Goal: Transaction & Acquisition: Purchase product/service

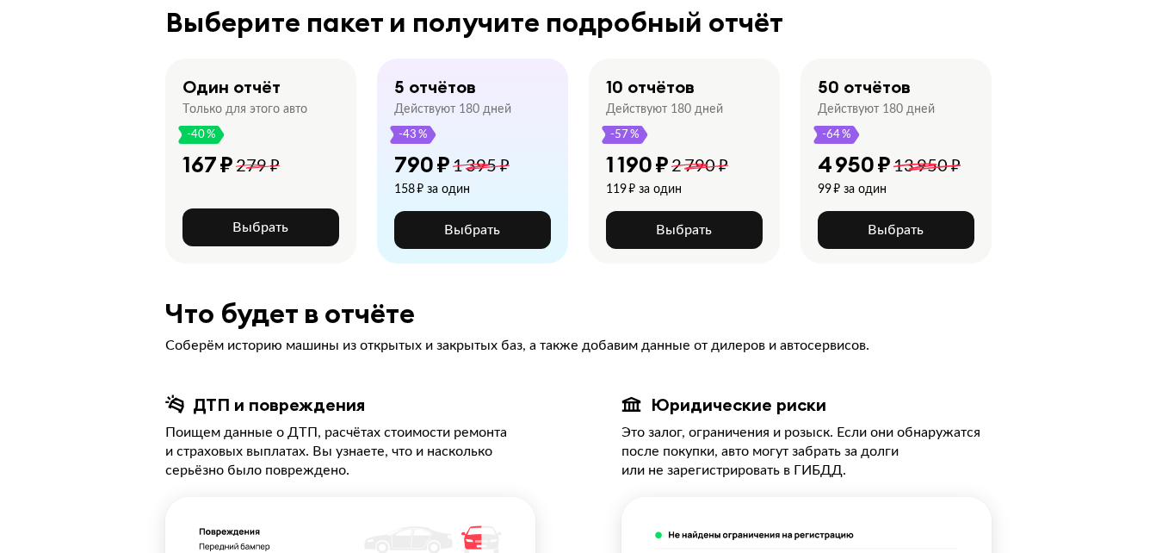
scroll to position [344, 0]
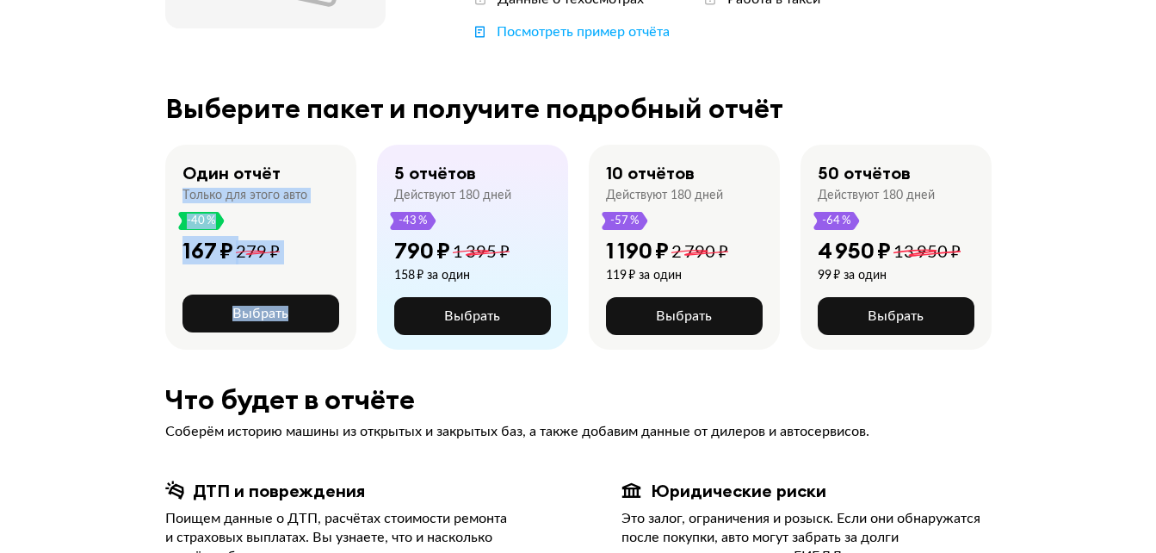
drag, startPoint x: 384, startPoint y: 156, endPoint x: 308, endPoint y: 145, distance: 76.6
click at [308, 145] on div "Один отчёт Только для этого авто -40 % 167 ₽ 279 ₽ Выбрать 5 отчётов Действуют …" at bounding box center [578, 247] width 827 height 205
drag, startPoint x: 308, startPoint y: 145, endPoint x: 346, endPoint y: 252, distance: 114.1
click at [346, 252] on div "Один отчёт Только для этого авто -40 % 167 ₽ 279 ₽ Выбрать" at bounding box center [260, 247] width 191 height 205
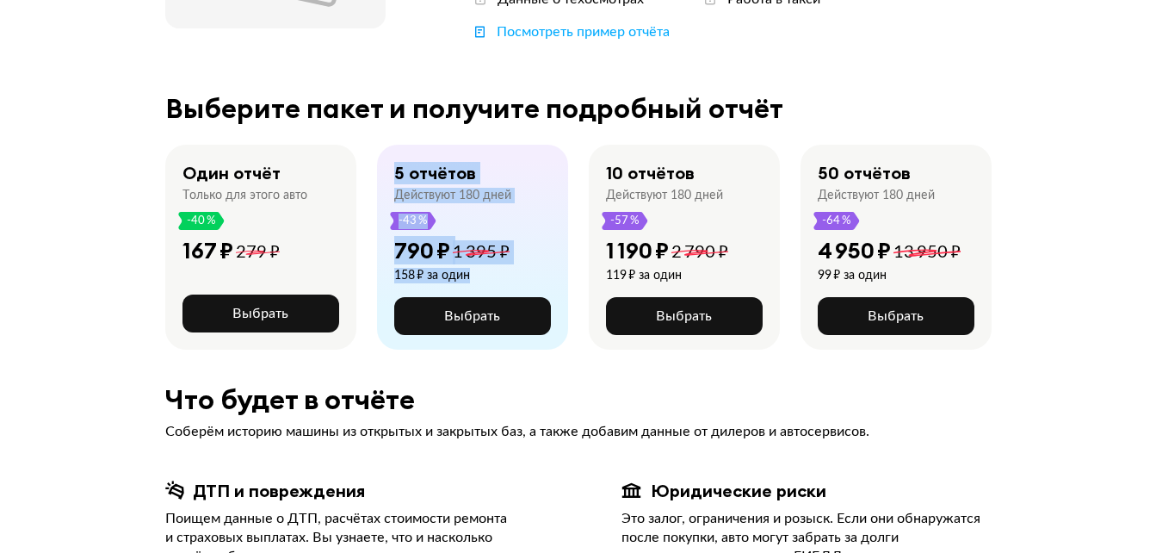
drag, startPoint x: 572, startPoint y: 276, endPoint x: 384, endPoint y: 164, distance: 218.6
click at [384, 164] on div "5 отчётов Действуют 180 дней -43 % 790 ₽ 1 395 ₽ 158 ₽ за один Выбрать" at bounding box center [483, 247] width 212 height 205
click at [573, 282] on div "5 отчётов Действуют 180 дней -43 % 790 ₽ 1 395 ₽ 158 ₽ за один Выбрать" at bounding box center [483, 247] width 212 height 205
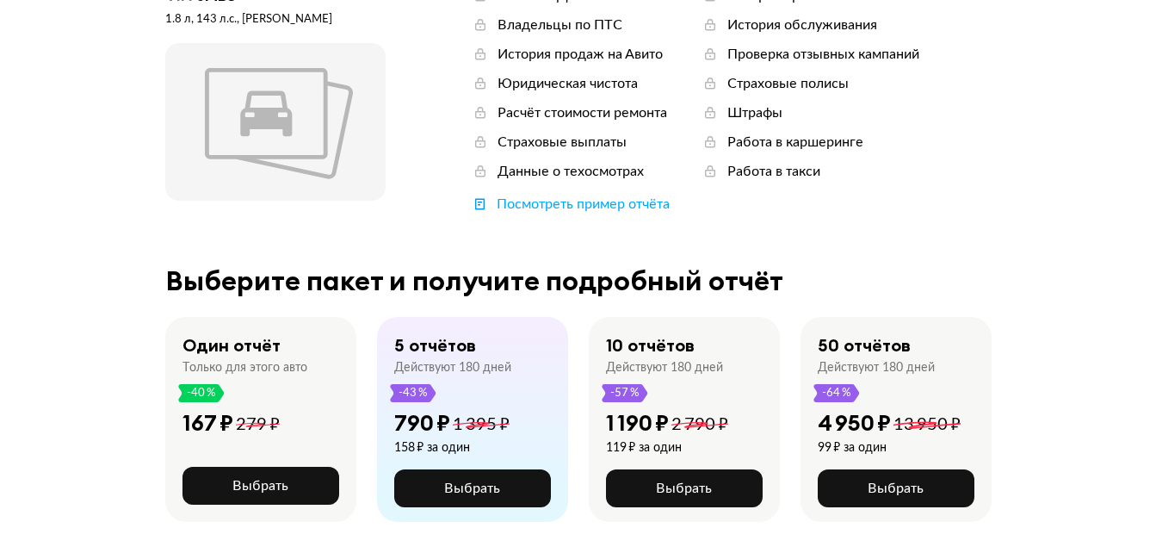
scroll to position [0, 0]
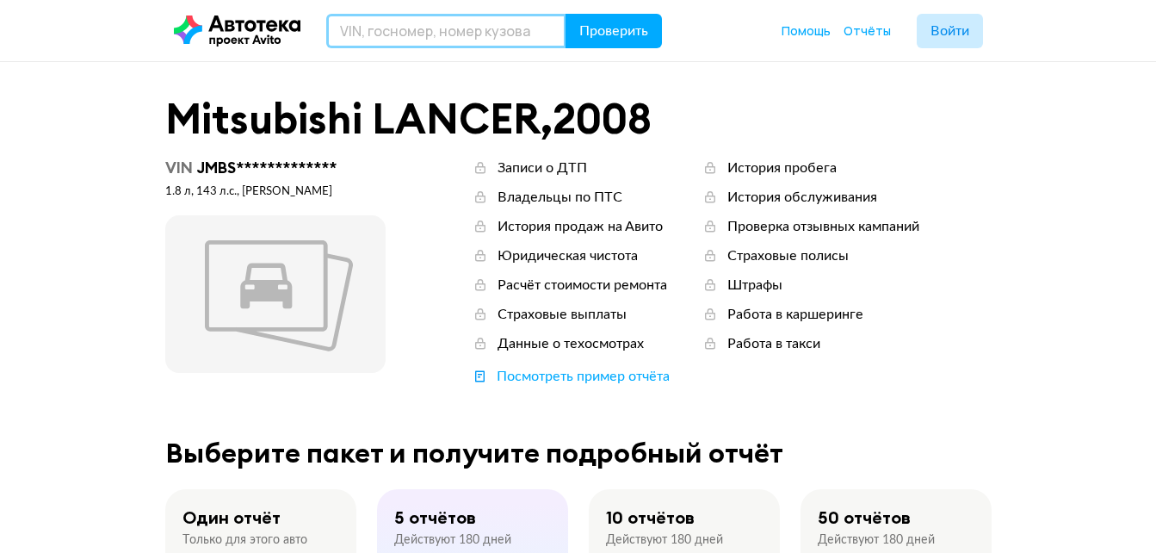
click at [458, 35] on input "text" at bounding box center [446, 31] width 240 height 34
click at [459, 22] on input "text" at bounding box center [446, 31] width 240 height 34
click at [457, 24] on input "text" at bounding box center [446, 31] width 240 height 34
click at [457, 25] on input "text" at bounding box center [446, 31] width 240 height 34
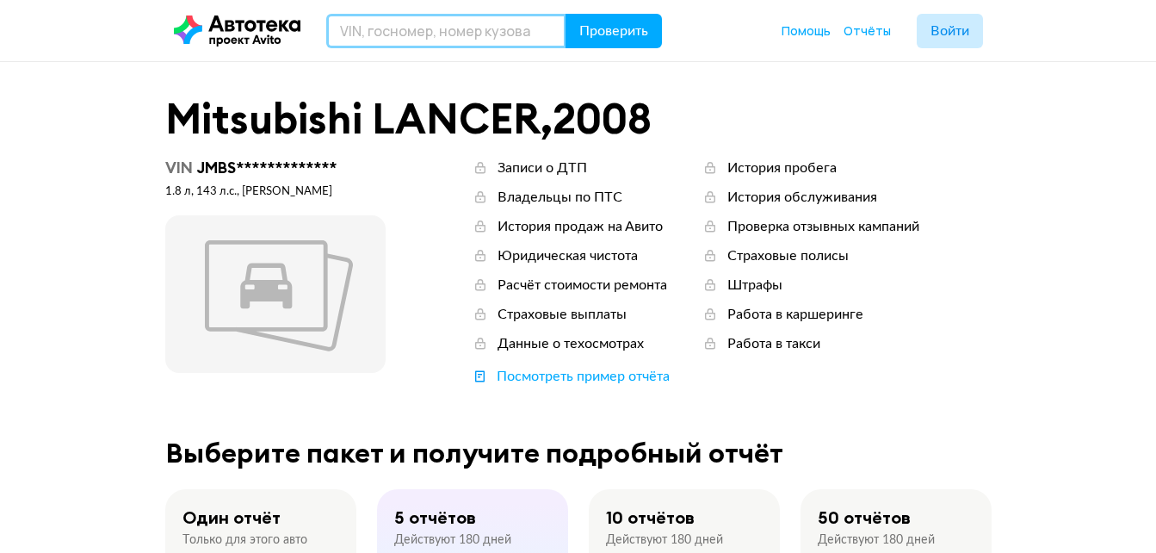
click at [457, 27] on input "text" at bounding box center [446, 31] width 240 height 34
click at [456, 28] on input "text" at bounding box center [446, 31] width 240 height 34
click at [456, 29] on input "text" at bounding box center [446, 31] width 240 height 34
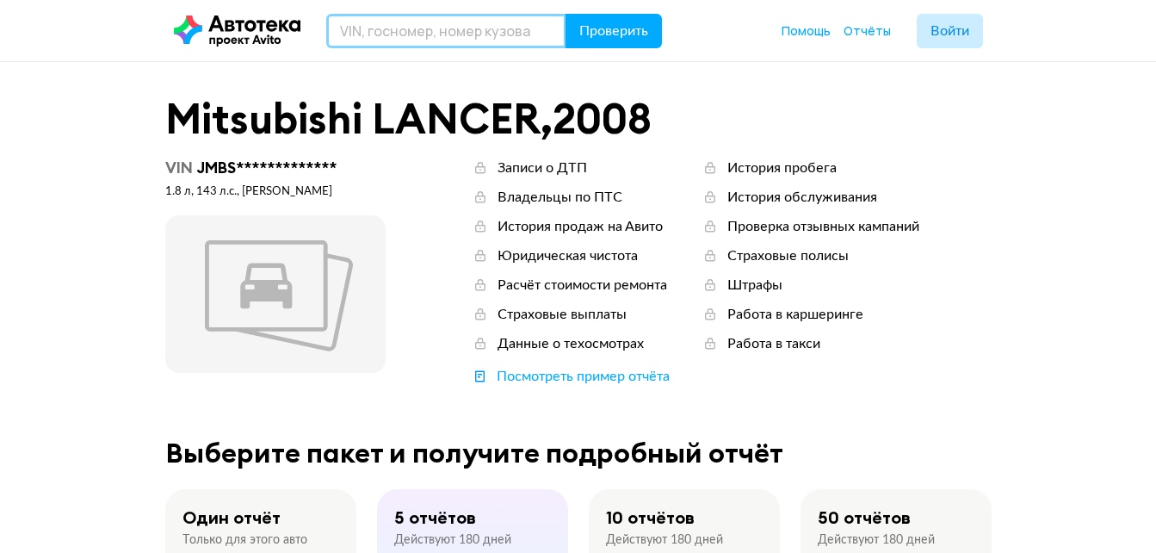
click at [456, 29] on input "text" at bounding box center [446, 31] width 240 height 34
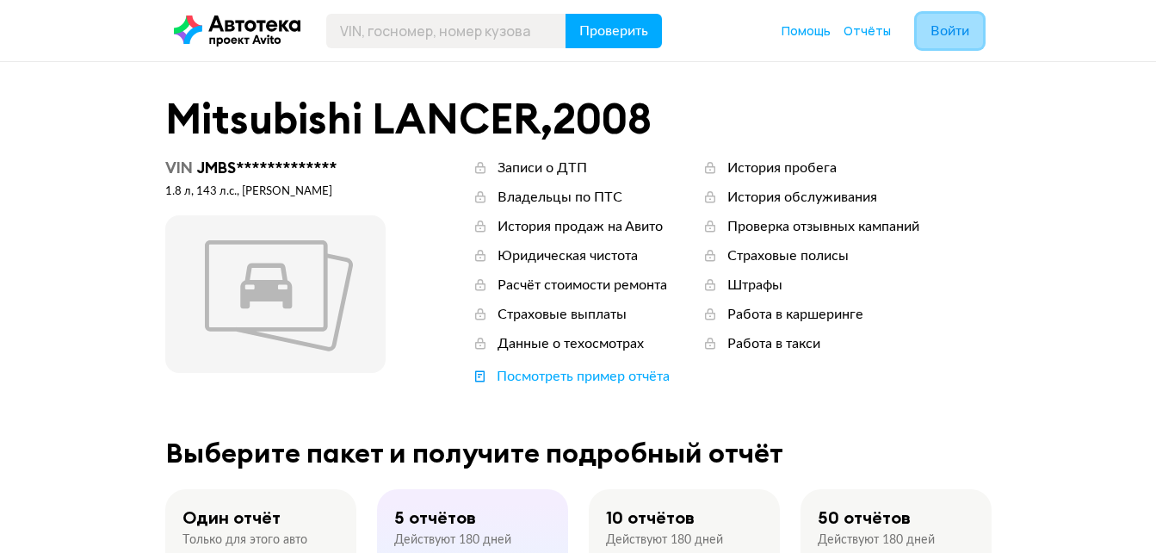
click at [939, 31] on span "Войти" at bounding box center [950, 31] width 39 height 14
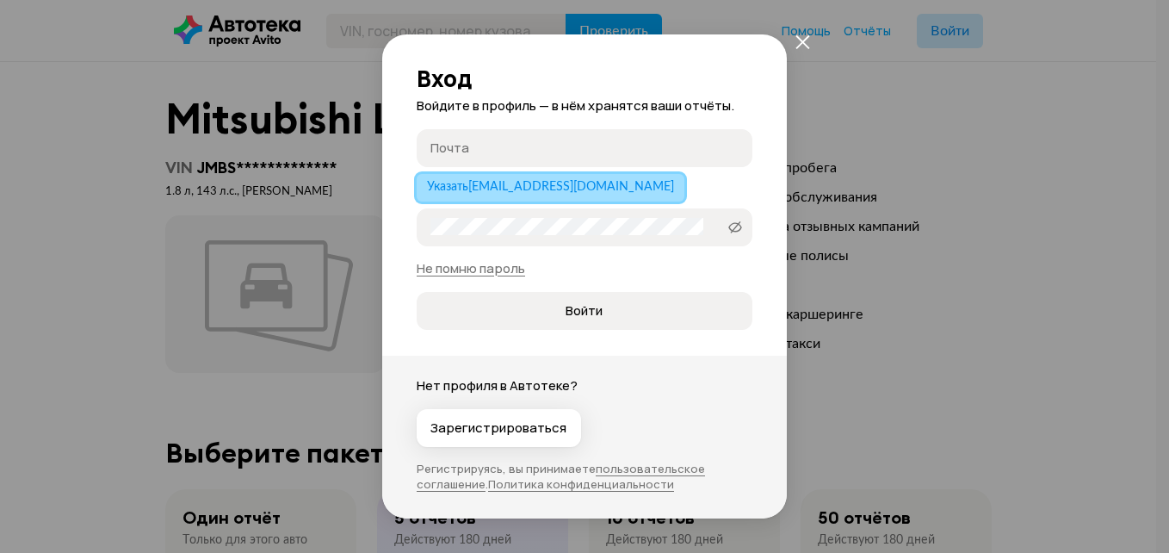
click at [534, 185] on span "Указать [EMAIL_ADDRESS][DOMAIN_NAME]" at bounding box center [550, 187] width 247 height 12
type input "[EMAIL_ADDRESS][DOMAIN_NAME]"
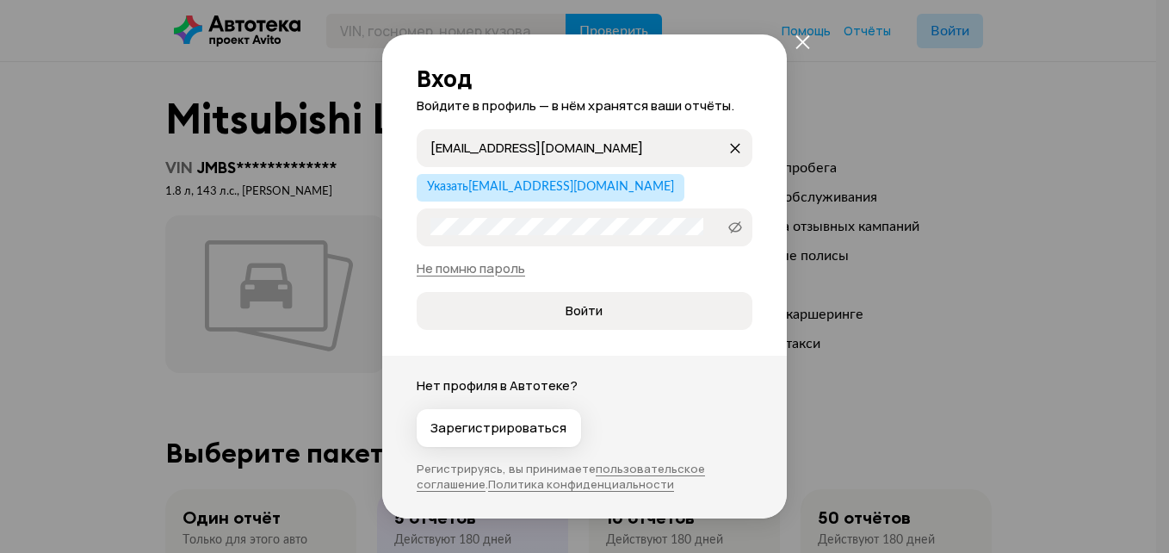
click at [551, 381] on p "Нет профиля в Автотеке?" at bounding box center [585, 385] width 336 height 19
click at [518, 430] on span "Зарегистрироваться" at bounding box center [499, 427] width 136 height 17
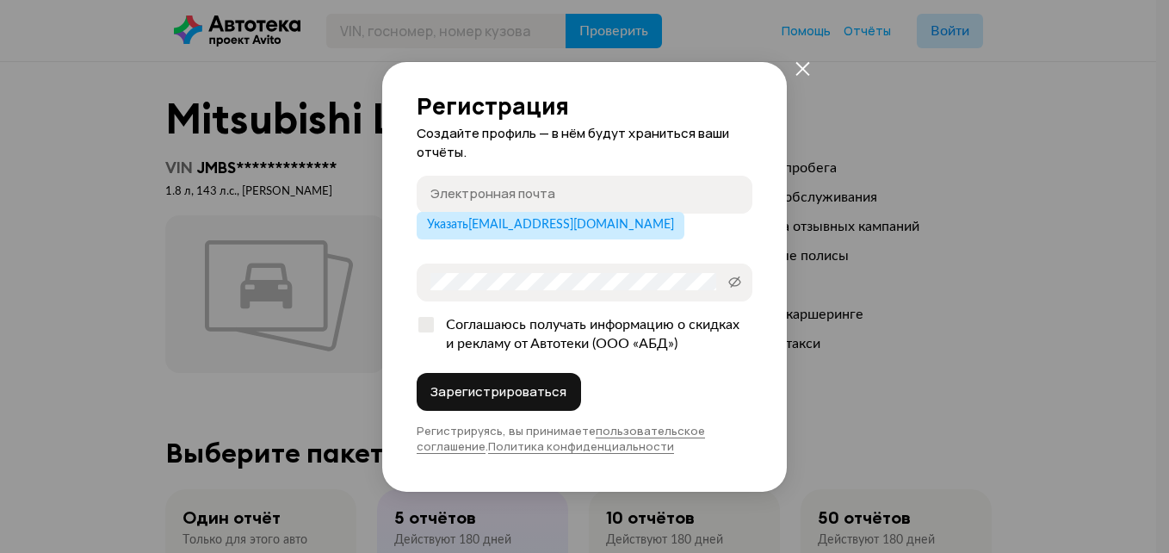
click at [543, 190] on input "Электронная почта" at bounding box center [587, 193] width 313 height 17
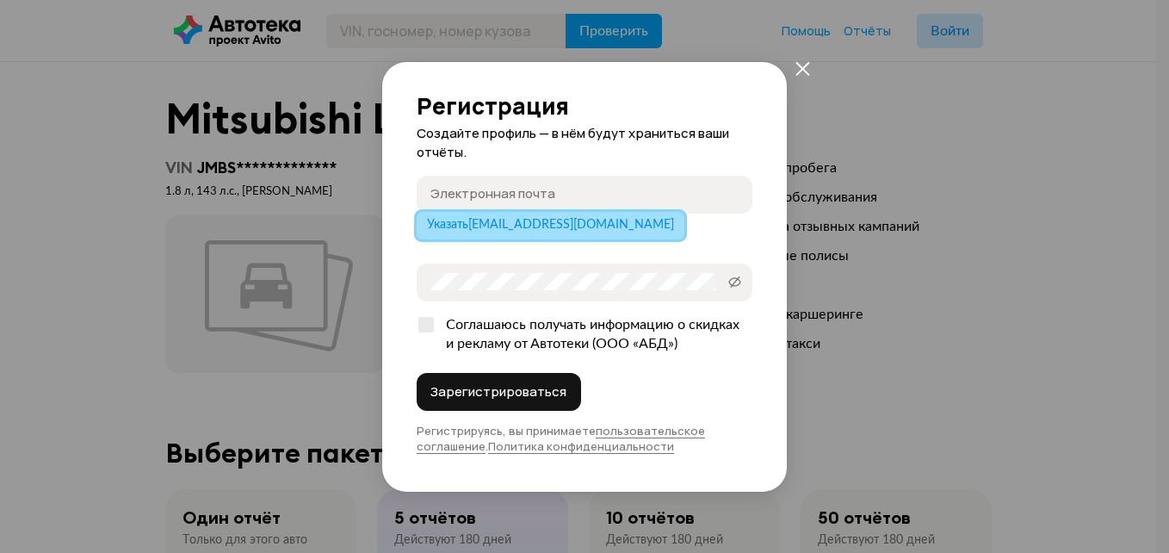
click at [530, 231] on span "Указать [EMAIL_ADDRESS][DOMAIN_NAME]" at bounding box center [550, 225] width 247 height 12
type input "[EMAIL_ADDRESS][DOMAIN_NAME]"
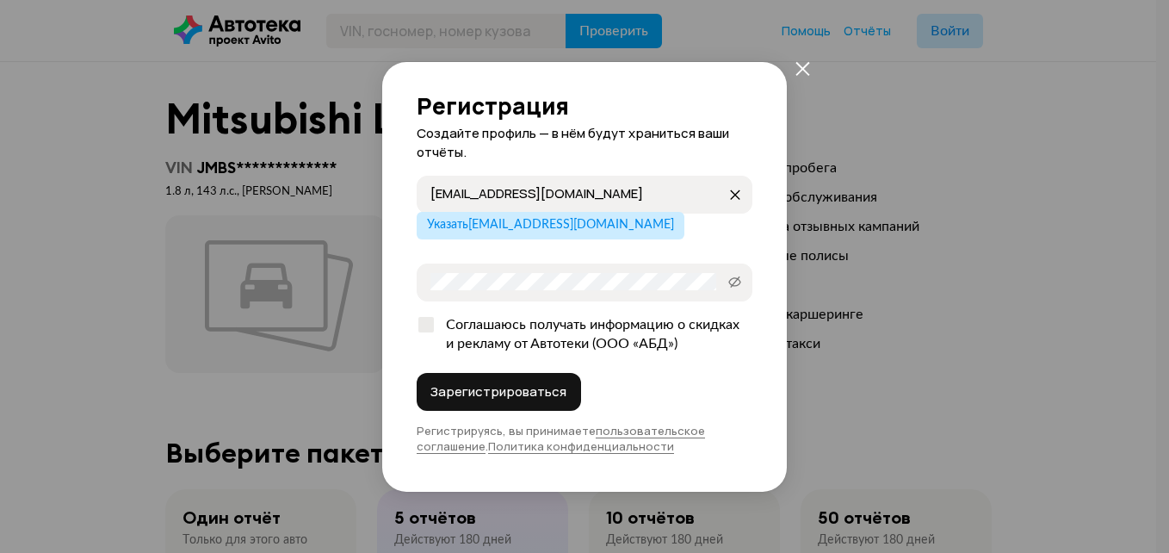
drag, startPoint x: 547, startPoint y: 382, endPoint x: 881, endPoint y: 134, distance: 416.1
click at [844, 183] on div "Регистрация Создайте профиль — в нём будут храниться ваши отчёты. [EMAIL_ADDRES…" at bounding box center [584, 276] width 1169 height 553
click at [510, 379] on button "Зарегистрироваться" at bounding box center [499, 392] width 164 height 38
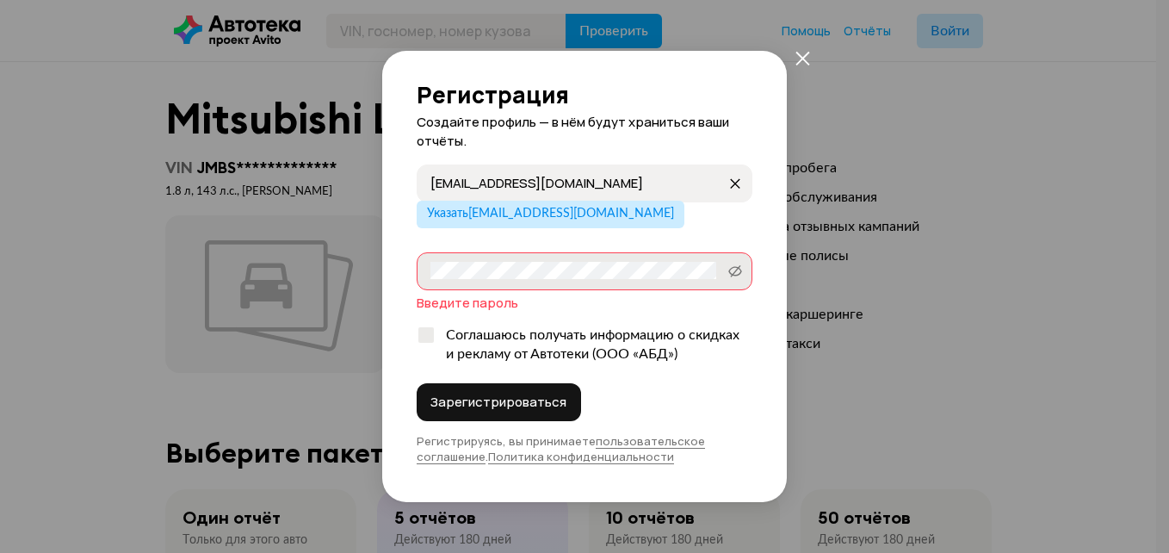
click at [626, 257] on label "Пароль" at bounding box center [585, 271] width 336 height 38
click at [830, 49] on div "Регистрация Создайте профиль — в нём будут храниться ваши отчёты. [EMAIL_ADDRES…" at bounding box center [584, 276] width 1169 height 553
